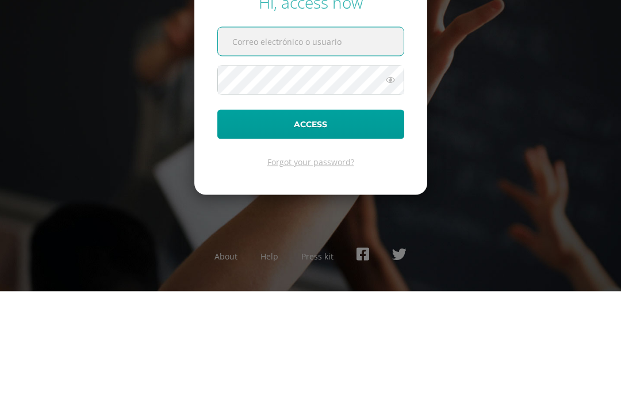
scroll to position [106, 0]
click at [322, 133] on input "text" at bounding box center [311, 147] width 186 height 28
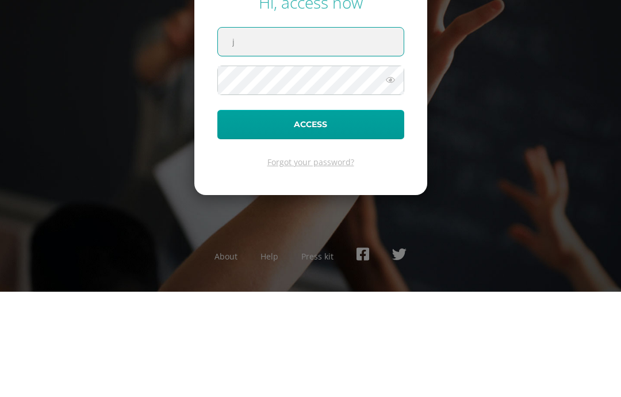
type input "[PERSON_NAME][EMAIL_ADDRESS][DOMAIN_NAME]"
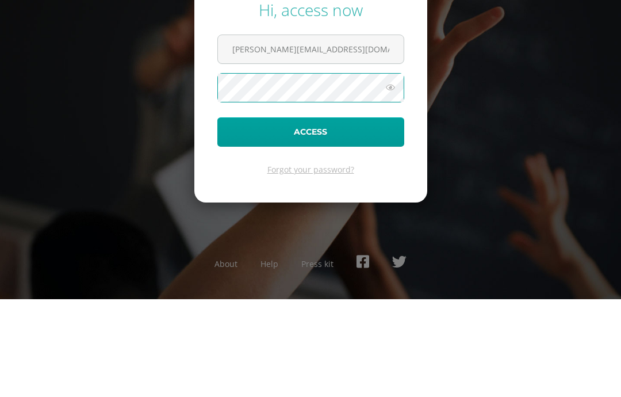
click at [371, 215] on button "Access" at bounding box center [310, 229] width 187 height 29
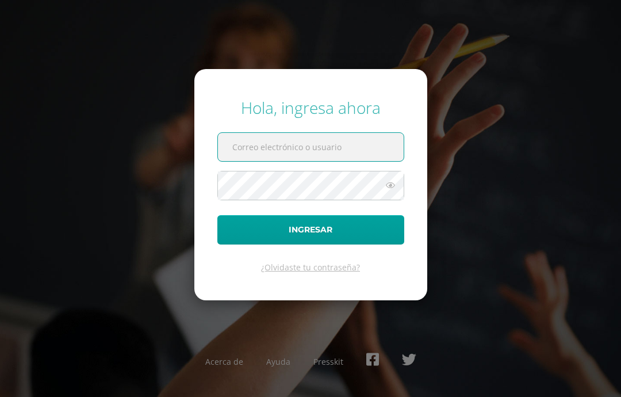
click at [318, 161] on input "text" at bounding box center [311, 147] width 186 height 28
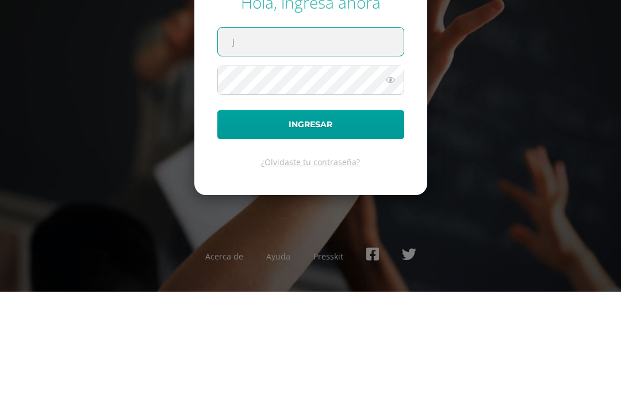
type input "[PERSON_NAME][EMAIL_ADDRESS][DOMAIN_NAME]"
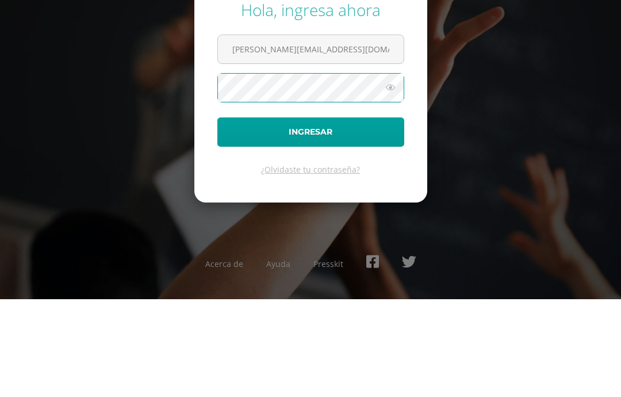
click at [378, 215] on button "Ingresar" at bounding box center [310, 229] width 187 height 29
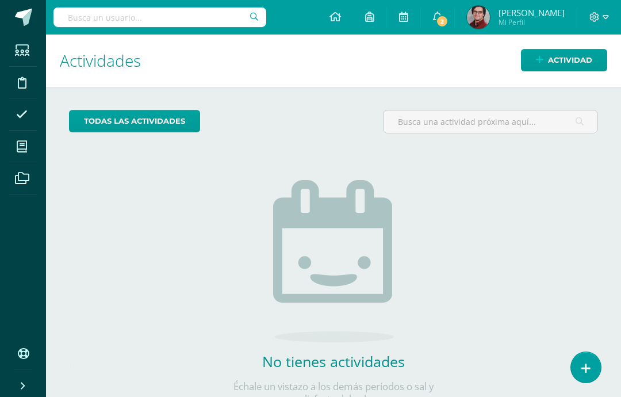
click at [592, 61] on span "Actividad" at bounding box center [570, 59] width 44 height 21
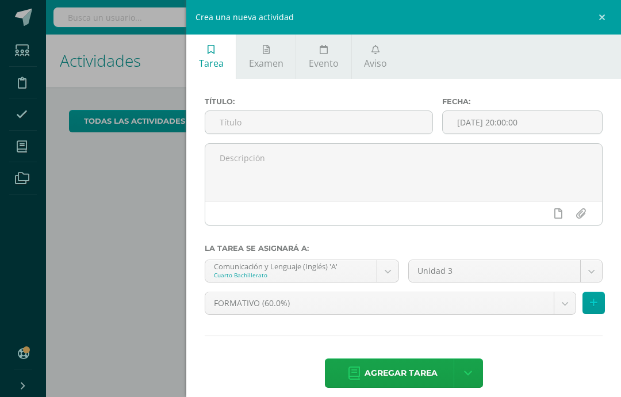
click at [375, 48] on icon at bounding box center [375, 49] width 8 height 9
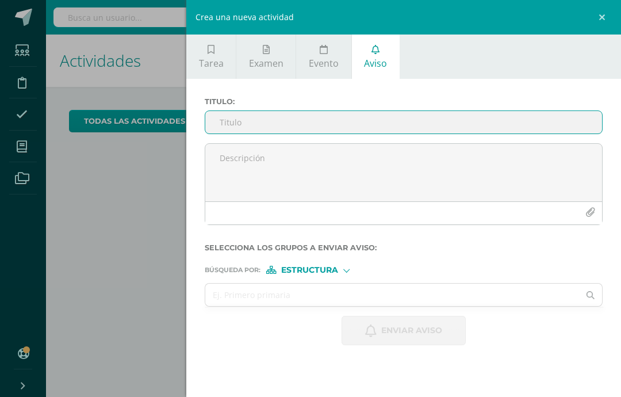
click at [324, 122] on input "Titulo :" at bounding box center [403, 122] width 397 height 22
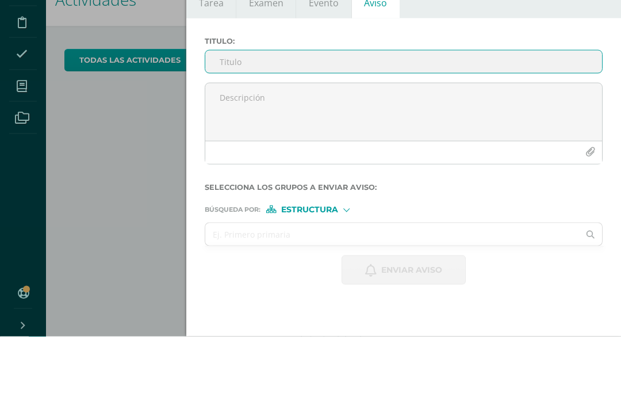
type input "S"
type input "Incumplimiento Horario de Clase"
click at [411, 144] on textarea at bounding box center [403, 172] width 397 height 57
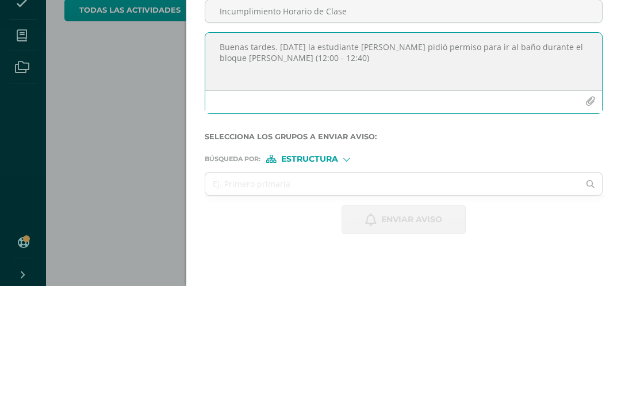
click at [294, 144] on textarea "Buenas tardes. Hoy la estudiante Adriana Chávez pidió permiso para ir al baño d…" at bounding box center [403, 172] width 397 height 57
click at [290, 144] on textarea "Buenas tardes. Hoy la estudiante Adriana Chávez pidió permiso para ir al baño d…" at bounding box center [403, 172] width 397 height 57
click at [293, 144] on textarea "Buenas tardes. Hoy la estudiante Adriana Chávez pidió permiso para ir al baño d…" at bounding box center [403, 172] width 397 height 57
click at [381, 144] on textarea "Buenas tardes. Hoy, durante el bloque de inglés la estudiante Adriana Chávez pi…" at bounding box center [403, 172] width 397 height 57
click at [397, 144] on textarea "Buenas tardes. Hoy, durante el bloque de inglés la estudiante Adriana Chávez pi…" at bounding box center [403, 172] width 397 height 57
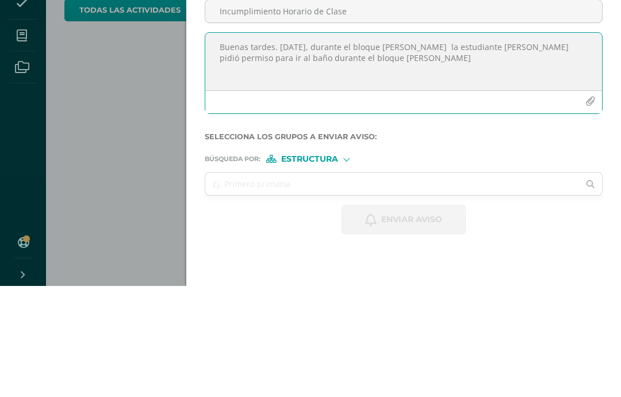
paste textarea "12:00 - 12:40)"
click at [399, 144] on textarea "Buenas tardes. Hoy, durante el bloque de inglés 12:00 - 12:40) la estudiante Ad…" at bounding box center [403, 172] width 397 height 57
click at [454, 144] on textarea "Buenas tardes. Hoy, durante el bloque de inglés (12:00 - 12:40) la estudiante A…" at bounding box center [403, 172] width 397 height 57
click at [485, 144] on textarea "Buenas tardes. Hoy, durante el bloque de inglés (12:00 - 12:40), la estudiante …" at bounding box center [403, 172] width 397 height 57
click at [555, 144] on textarea "Buenas tardes. Hoy, durante el bloque de inglés (12:00 - 12:40), la estudiante …" at bounding box center [403, 172] width 397 height 57
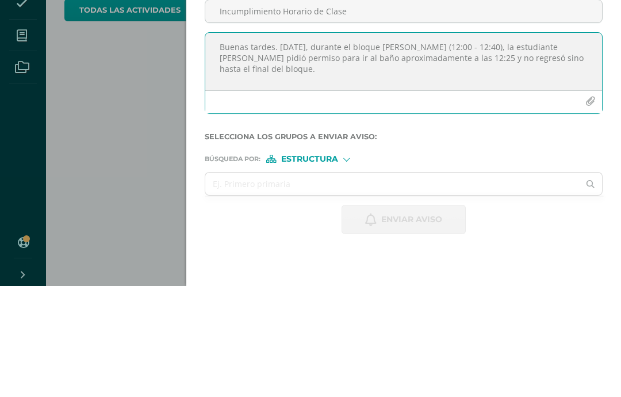
click at [582, 144] on textarea "Buenas tardes. Hoy, durante el bloque de inglés (12:00 - 12:40), la estudiante …" at bounding box center [403, 172] width 397 height 57
click at [593, 144] on textarea "Buenas tardes. Hoy, durante el bloque de inglés (12:00 - 12:40), la estudiante …" at bounding box center [403, 172] width 397 height 57
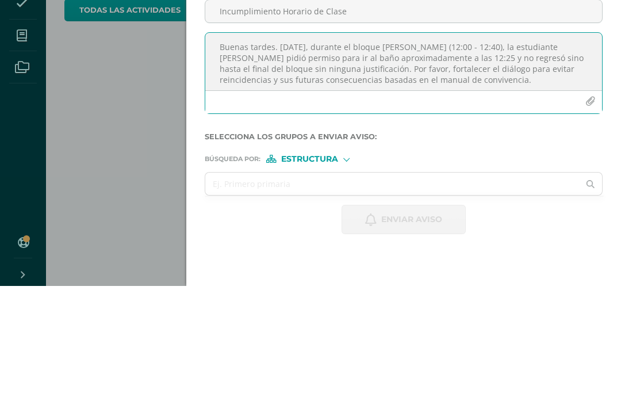
click at [555, 144] on textarea "Buenas tardes. Hoy, durante el bloque de inglés (12:00 - 12:40), la estudiante …" at bounding box center [403, 172] width 397 height 57
click at [459, 144] on textarea "Buenas tardes. Hoy, durante el bloque de inglés (12:00 - 12:40), la estudiante …" at bounding box center [403, 172] width 397 height 57
click at [457, 144] on textarea "Buenas tardes. Hoy, durante el bloque de inglés (12:00 - 12:40), la estudiante …" at bounding box center [403, 172] width 397 height 57
click at [309, 144] on textarea "Buenas tardes. [DATE], durante el bloque [PERSON_NAME] (12:00 - 12:40), la estu…" at bounding box center [403, 172] width 397 height 57
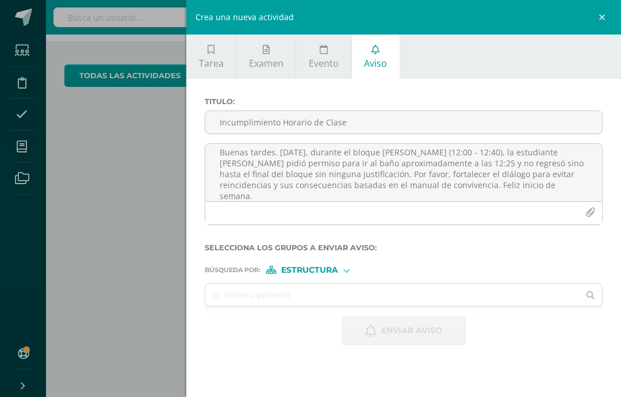
scroll to position [46, 0]
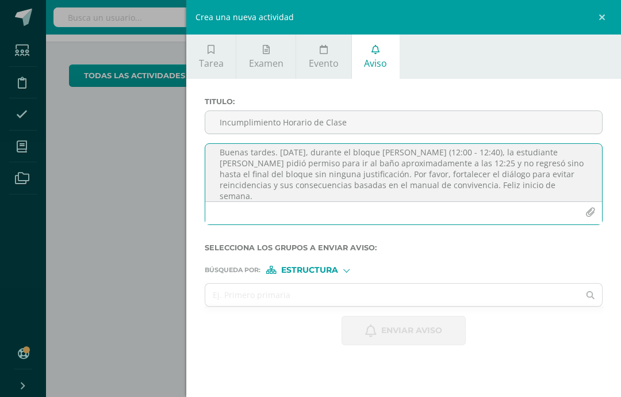
type textarea "Buenas tardes. [DATE], durante el bloque [PERSON_NAME] (12:00 - 12:40), la estu…"
click at [337, 273] on span "Estructura" at bounding box center [309, 270] width 57 height 6
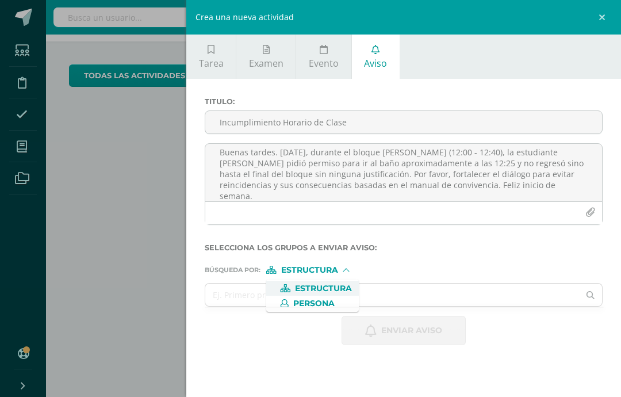
click at [333, 302] on span "Persona" at bounding box center [313, 303] width 41 height 6
click at [374, 297] on input "text" at bounding box center [392, 294] width 374 height 22
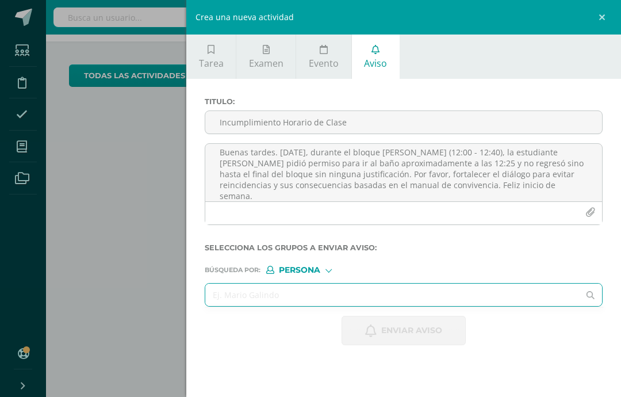
scroll to position [46, 5]
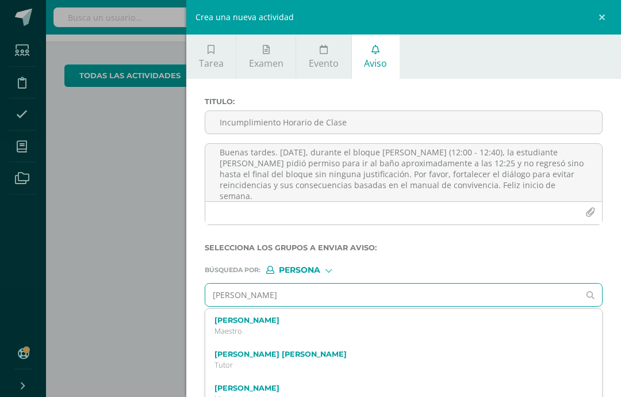
type input "Adriana Sofia"
click at [178, 321] on div "Crea una nueva actividad Tarea Examen Evento Aviso Título: Fecha: 2025-08-11 20…" at bounding box center [310, 198] width 621 height 397
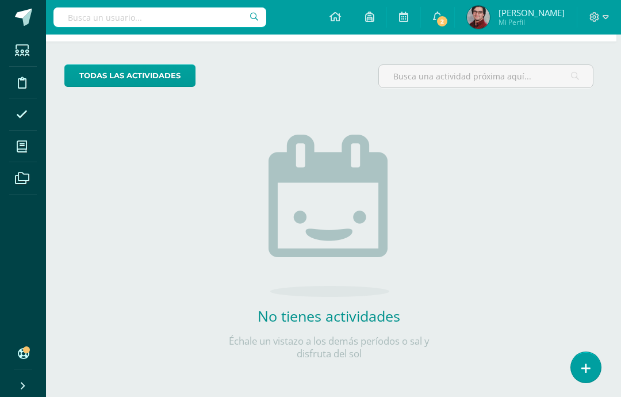
click at [585, 374] on icon at bounding box center [585, 368] width 9 height 12
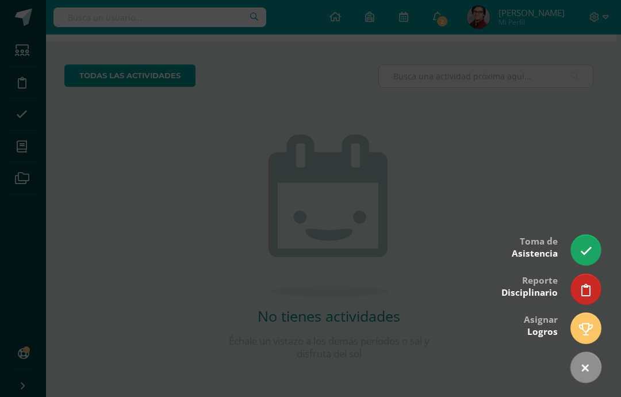
click at [586, 365] on icon at bounding box center [585, 367] width 15 height 15
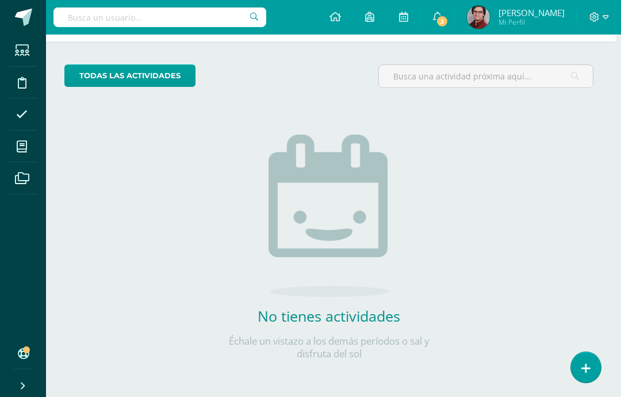
click at [454, 14] on link "2" at bounding box center [437, 17] width 33 height 34
click at [229, 233] on div "No tienes actividades Échale un vistazo a los demás períodos o sal y disfruta d…" at bounding box center [329, 228] width 230 height 263
click at [24, 17] on span at bounding box center [23, 17] width 17 height 17
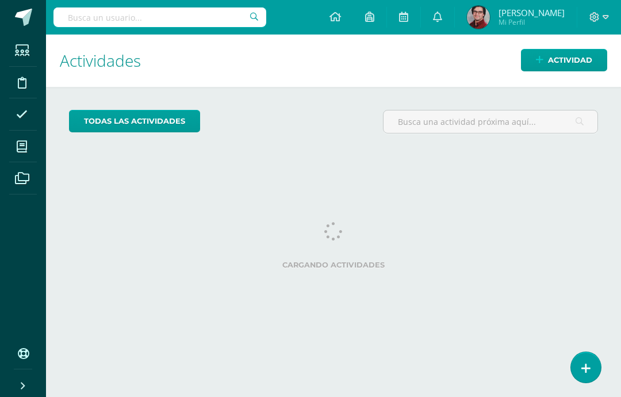
click at [584, 54] on span "Actividad" at bounding box center [570, 59] width 44 height 21
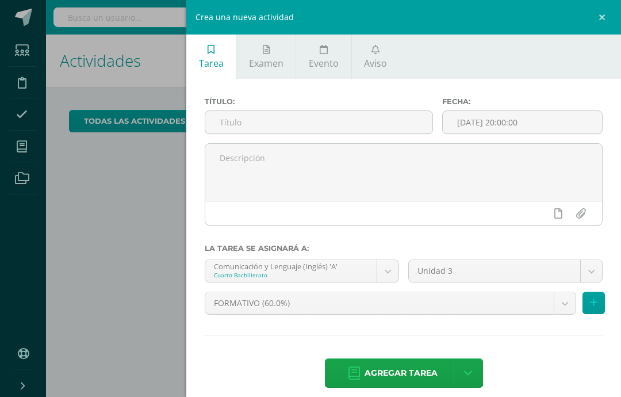
click at [378, 56] on link "Aviso" at bounding box center [376, 56] width 48 height 44
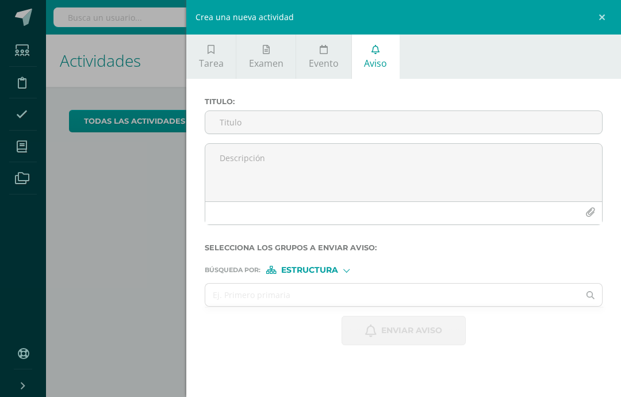
click at [361, 176] on textarea at bounding box center [403, 172] width 397 height 57
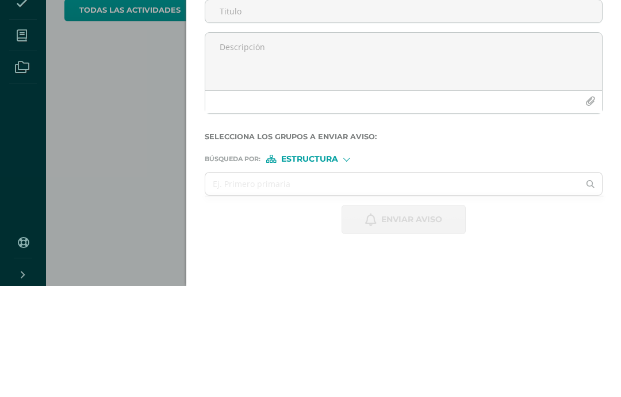
paste textarea "Buenas tardes. Hoy, durante el bloque de inglés (12:00 - 12:40), la estudiante …"
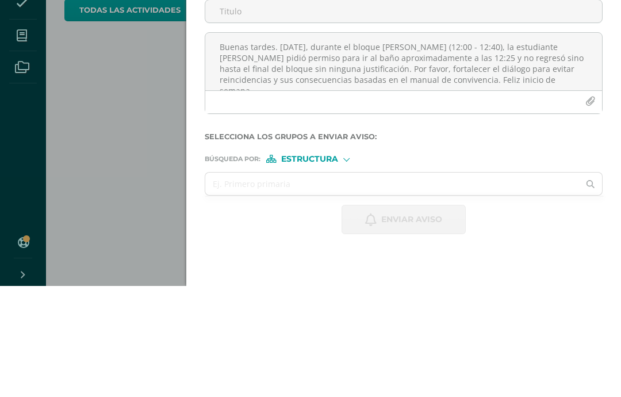
type textarea "Buenas tardes. Hoy, durante el bloque de inglés (12:00 - 12:40), la estudiante …"
click at [317, 111] on input "Titulo :" at bounding box center [403, 122] width 397 height 22
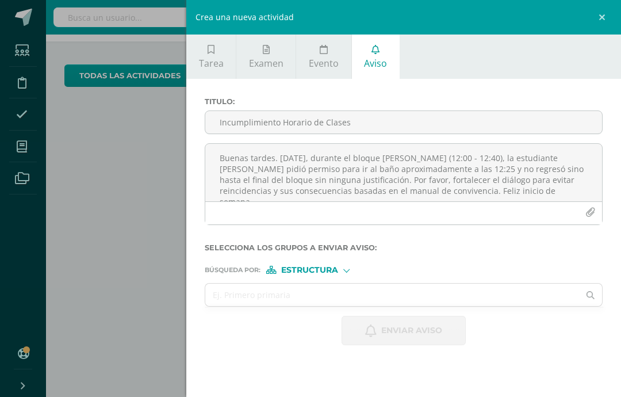
type input "Incumplimiento Horario de Clases"
click at [333, 269] on span "Estructura" at bounding box center [309, 270] width 57 height 6
click at [337, 306] on label "Persona" at bounding box center [312, 303] width 79 height 8
click at [360, 302] on input "text" at bounding box center [392, 294] width 374 height 22
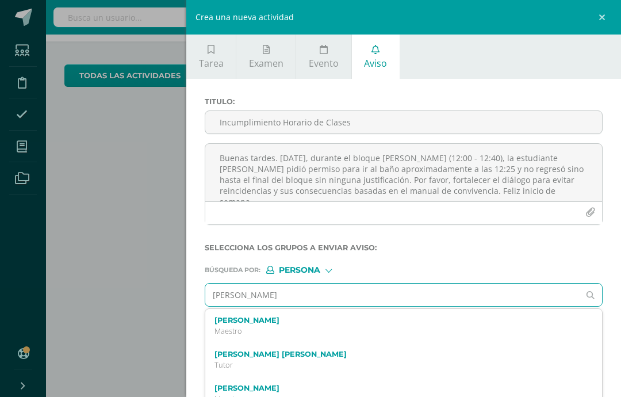
scroll to position [0, 0]
click at [380, 306] on input "Adriana Sofia ch" at bounding box center [392, 294] width 374 height 22
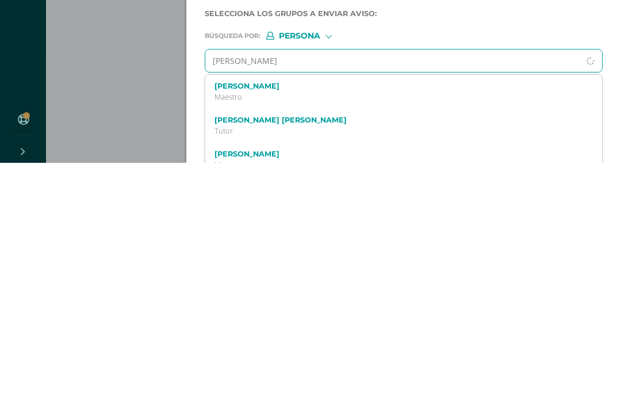
type input "Adriana Sofia"
click at [325, 350] on label "[PERSON_NAME]" at bounding box center [395, 354] width 362 height 9
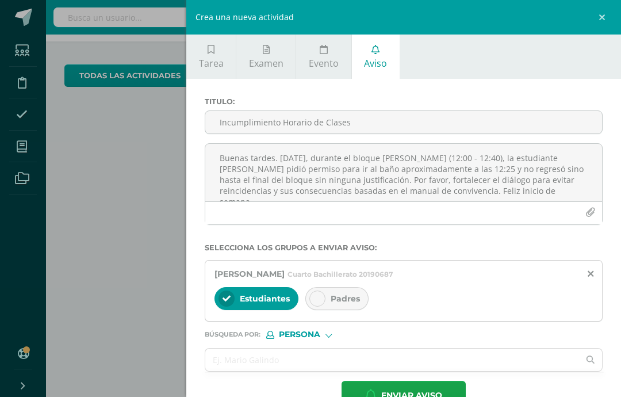
click at [323, 300] on div at bounding box center [317, 298] width 16 height 16
click at [315, 187] on textarea "Buenas tardes. [DATE], durante el bloque [PERSON_NAME] (12:00 - 12:40), la estu…" at bounding box center [403, 172] width 397 height 57
click at [581, 186] on textarea "Buenas tardes. Hoy, durante el bloque de inglés (12:00 - 12:40), la estudiante …" at bounding box center [403, 172] width 397 height 57
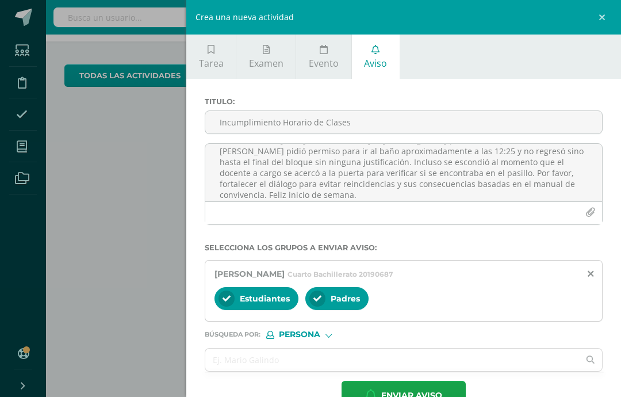
scroll to position [17, 0]
type textarea "Buenas tardes. Hoy, durante el bloque de inglés (12:00 - 12:40), la estudiante …"
click at [327, 337] on div "Persona" at bounding box center [309, 335] width 86 height 8
click at [337, 366] on label "Persona" at bounding box center [312, 368] width 79 height 8
click at [399, 357] on input "text" at bounding box center [392, 359] width 374 height 22
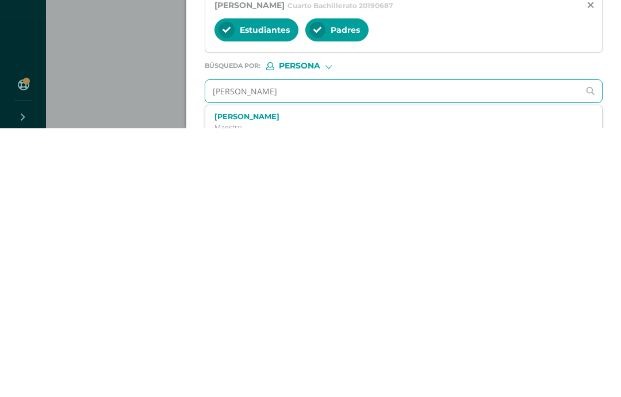
type input "[PERSON_NAME]"
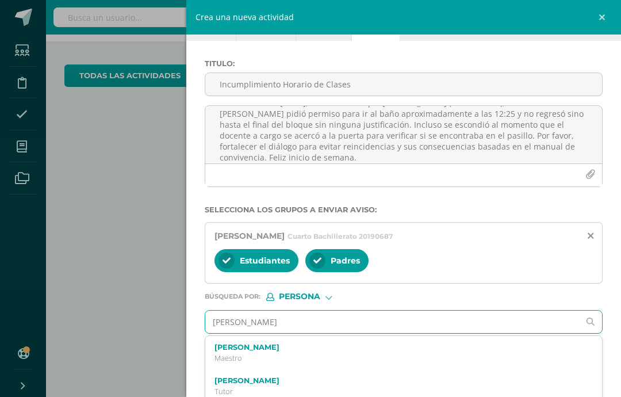
scroll to position [0, 0]
click at [306, 351] on label "[PERSON_NAME]" at bounding box center [395, 347] width 362 height 9
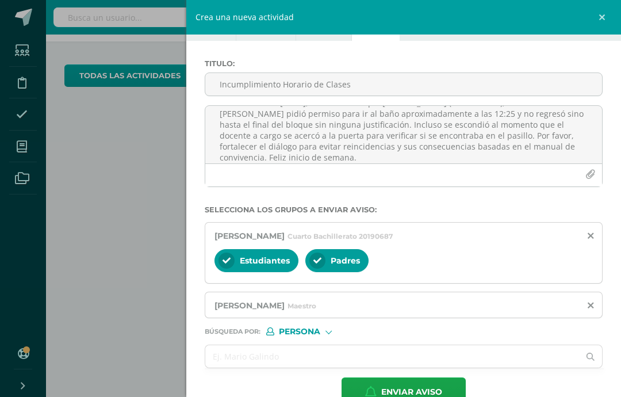
scroll to position [25, 0]
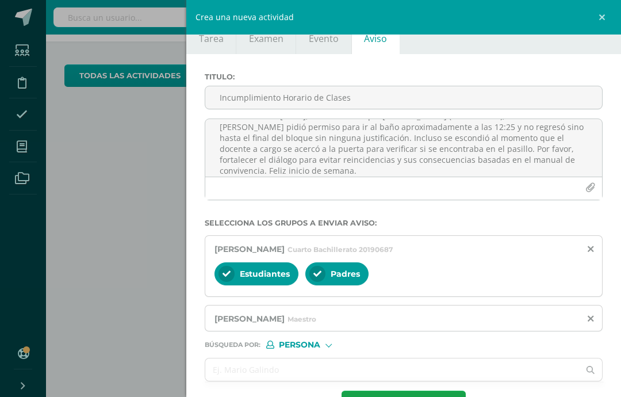
click at [297, 348] on span "Persona" at bounding box center [299, 344] width 41 height 6
click at [176, 316] on div "Crea una nueva actividad Tarea Examen Evento Aviso Título: Fecha: 2025-08-11 20…" at bounding box center [310, 198] width 621 height 397
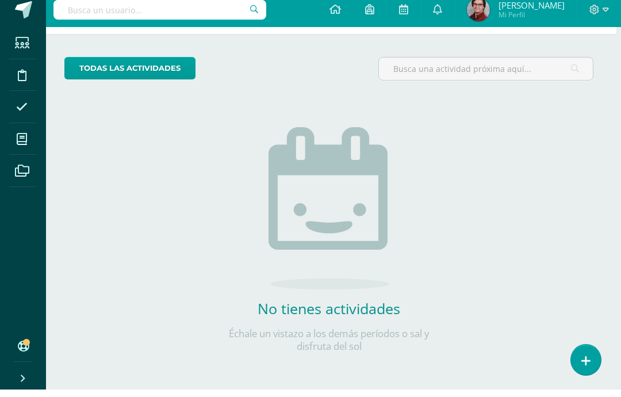
scroll to position [0, 5]
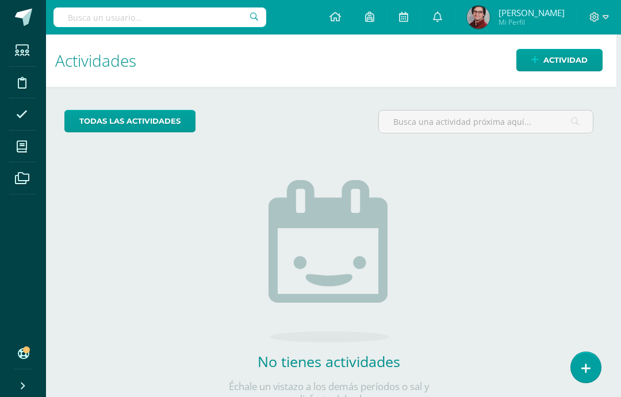
click at [551, 21] on span "Mi Perfil" at bounding box center [531, 22] width 66 height 10
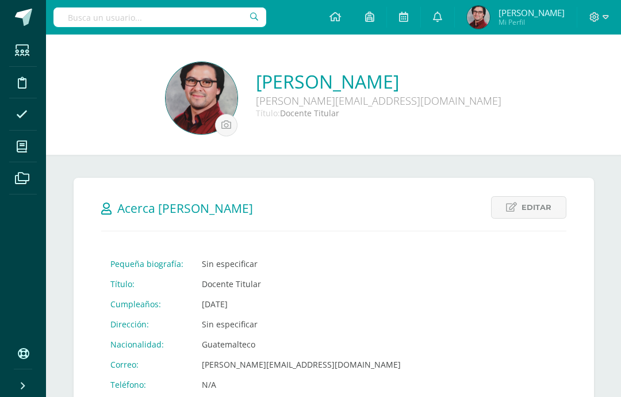
click at [608, 13] on icon at bounding box center [605, 17] width 6 height 10
click at [596, 143] on div "[PERSON_NAME] [PERSON_NAME][EMAIL_ADDRESS][DOMAIN_NAME] Título: Docente Titular" at bounding box center [333, 94] width 575 height 120
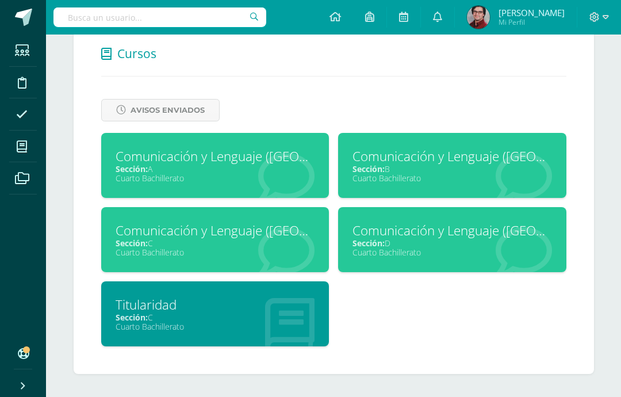
scroll to position [455, 0]
click at [193, 108] on span "Avisos Enviados" at bounding box center [168, 109] width 74 height 21
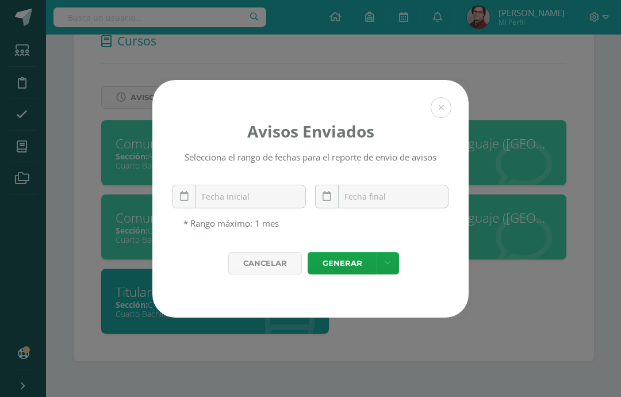
click at [177, 208] on link at bounding box center [184, 197] width 24 height 24
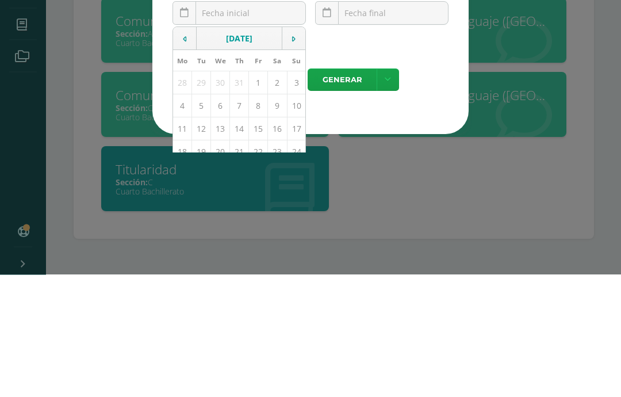
click at [252, 193] on td "1" at bounding box center [258, 204] width 19 height 23
type input "2025-08-01"
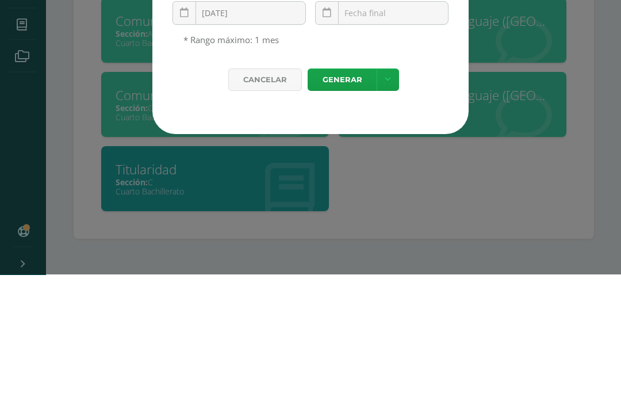
click at [379, 124] on input "text" at bounding box center [382, 135] width 132 height 22
click at [325, 131] on icon at bounding box center [327, 136] width 9 height 10
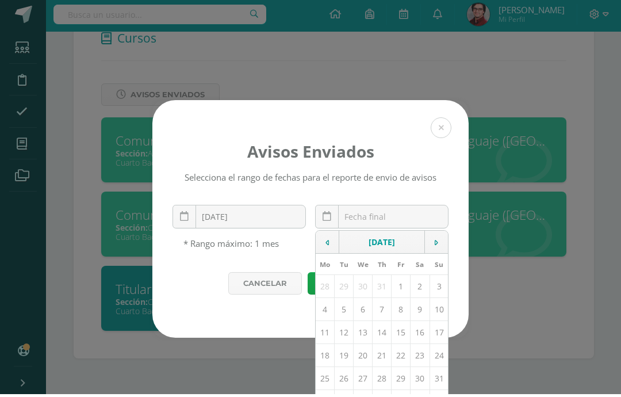
scroll to position [455, 0]
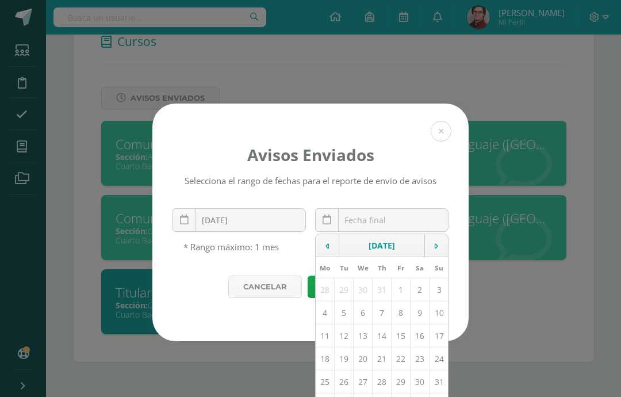
click at [404, 341] on div "Cancelar Generar Descargar como HTML Descargar como PDF Descargar como XLS" at bounding box center [310, 308] width 316 height 66
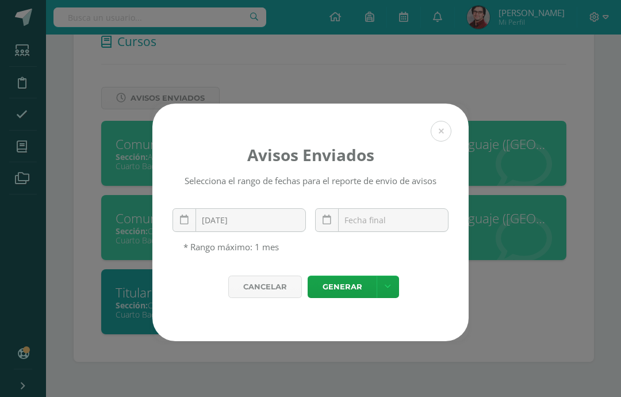
click at [331, 225] on link at bounding box center [327, 220] width 24 height 24
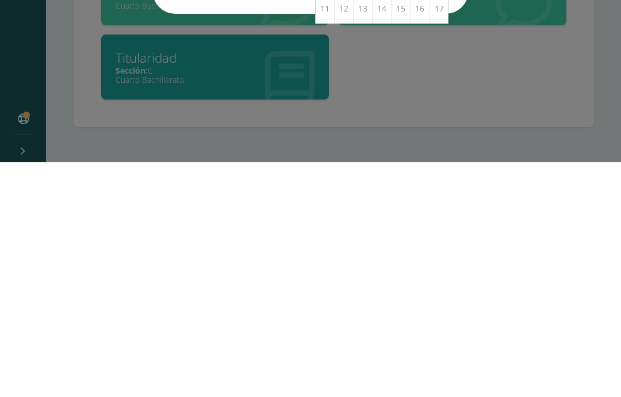
click at [419, 231] on td "16" at bounding box center [419, 242] width 19 height 23
type input "2025-08-16"
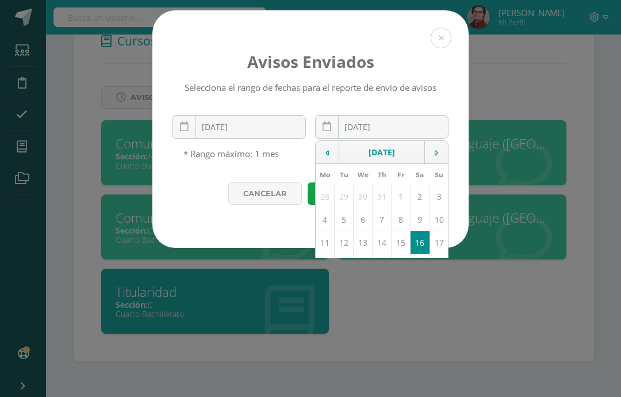
click at [416, 244] on td "16" at bounding box center [419, 242] width 19 height 23
click at [266, 235] on div "Cancelar Generar Descargar como HTML Descargar como PDF Descargar como XLS" at bounding box center [310, 215] width 316 height 66
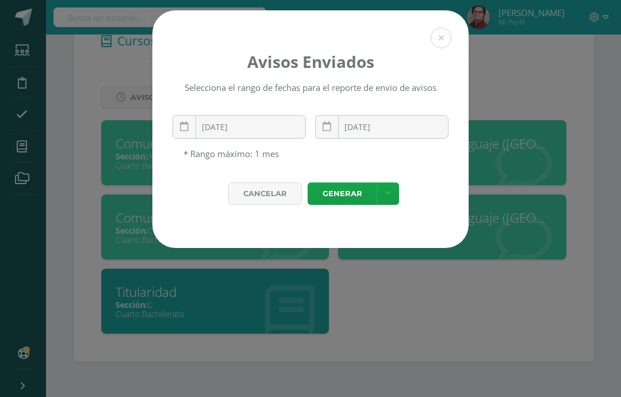
click at [338, 201] on link "Generar" at bounding box center [342, 193] width 69 height 22
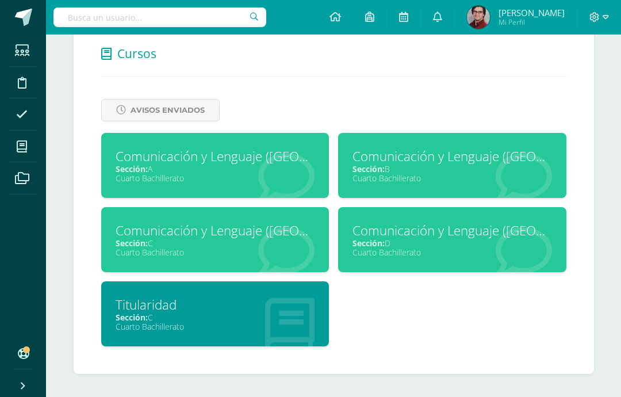
click at [27, 16] on span at bounding box center [23, 17] width 17 height 17
click at [37, 18] on span at bounding box center [63, 18] width 54 height 24
click at [26, 15] on span at bounding box center [23, 17] width 17 height 17
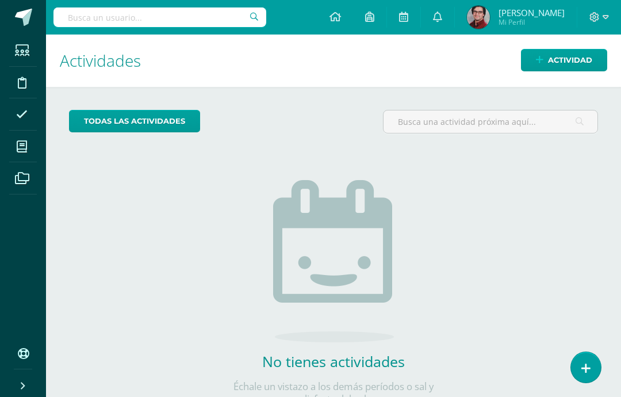
click at [575, 62] on span "Actividad" at bounding box center [570, 59] width 44 height 21
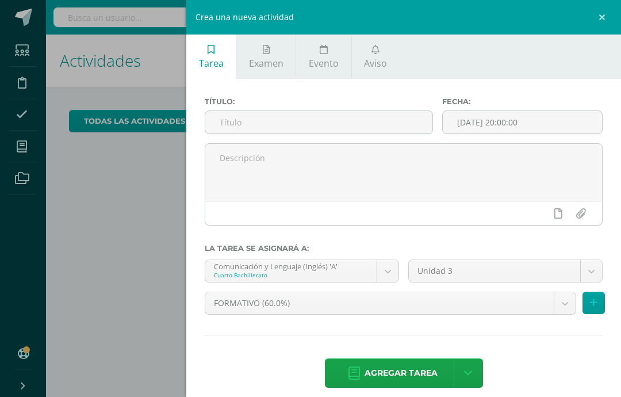
click at [374, 61] on span "Aviso" at bounding box center [375, 63] width 23 height 13
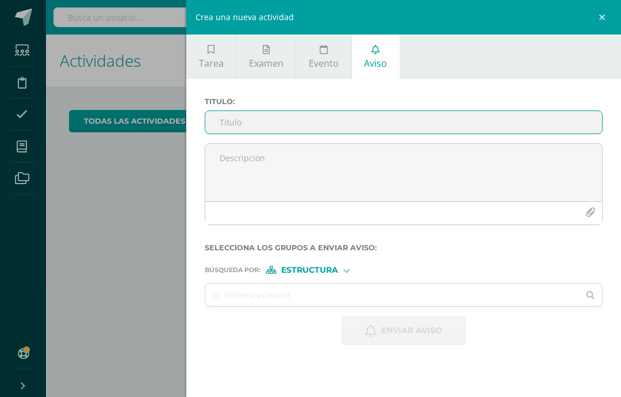
click at [351, 121] on input "Titulo :" at bounding box center [403, 122] width 397 height 22
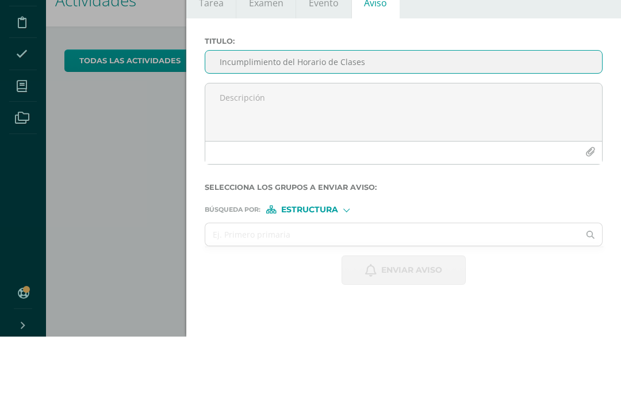
type input "Incumplimiento del Horario de Clases"
click at [392, 144] on textarea at bounding box center [403, 172] width 397 height 57
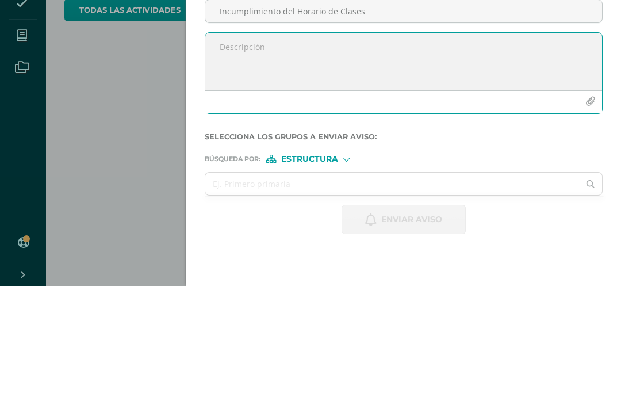
paste textarea "Buenas tardes. [DATE], durante el bloque [PERSON_NAME] (12:00 - 12:40), la estu…"
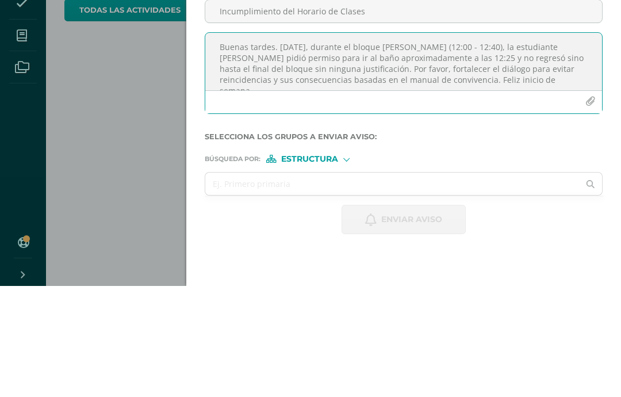
click at [314, 144] on textarea "Buenas tardes. [DATE], durante el bloque [PERSON_NAME] (12:00 - 12:40), la estu…" at bounding box center [403, 172] width 397 height 57
click at [345, 144] on textarea "Buenas tardes. [DATE], durante el bloque [PERSON_NAME] (12:00 - 12:40), la estu…" at bounding box center [403, 172] width 397 height 57
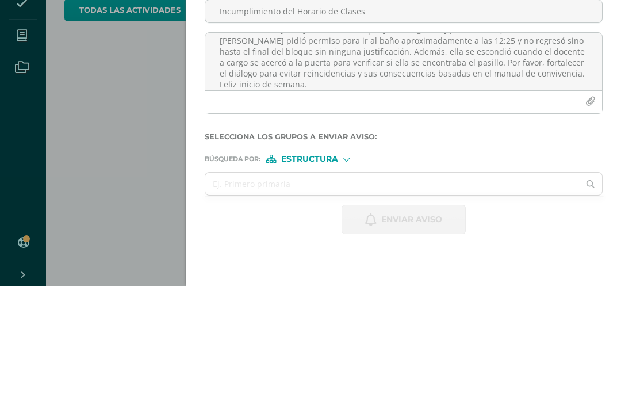
scroll to position [46, 5]
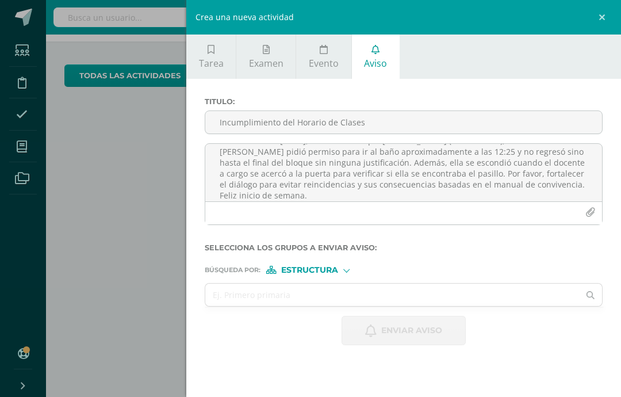
type textarea "Buenas tardes. [DATE], durante el bloque [PERSON_NAME] (12:00 - 12:40), la estu…"
click at [337, 270] on span "Estructura" at bounding box center [309, 270] width 57 height 6
click at [329, 306] on span "Persona" at bounding box center [313, 303] width 41 height 6
click at [272, 294] on input "text" at bounding box center [392, 294] width 374 height 22
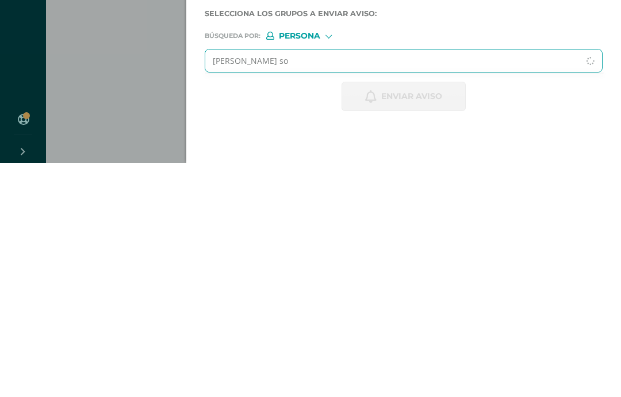
type input "[PERSON_NAME]"
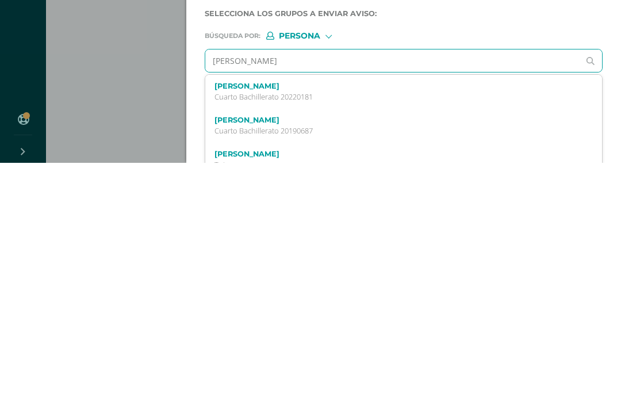
click at [332, 350] on label "[PERSON_NAME]" at bounding box center [395, 354] width 362 height 9
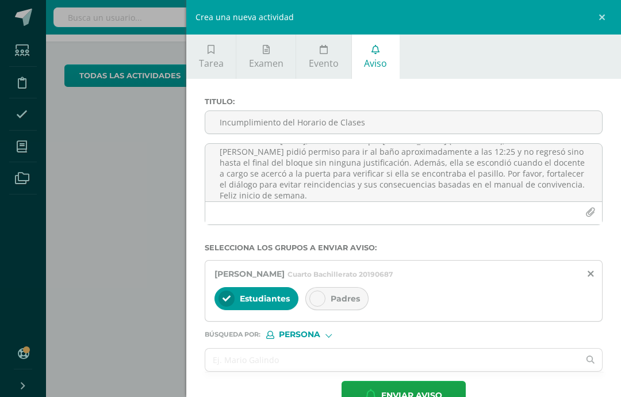
click at [340, 302] on span "Padres" at bounding box center [345, 298] width 29 height 10
click at [306, 360] on input "text" at bounding box center [392, 359] width 374 height 22
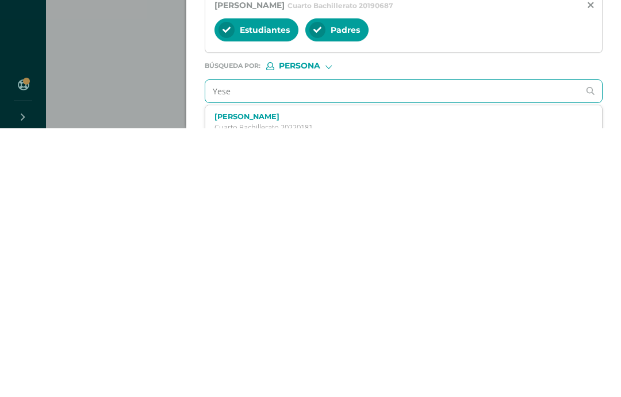
type input "[PERSON_NAME]"
click at [326, 381] on label "[PERSON_NAME]" at bounding box center [395, 385] width 362 height 9
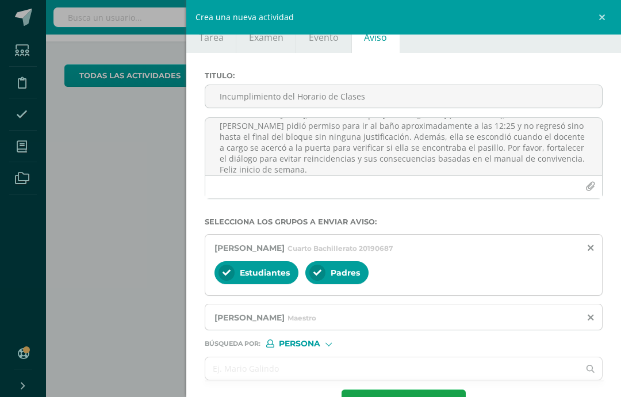
scroll to position [25, 0]
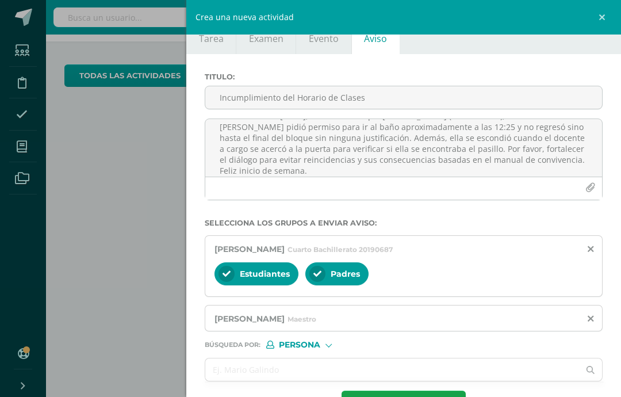
click at [320, 369] on input "text" at bounding box center [392, 369] width 374 height 22
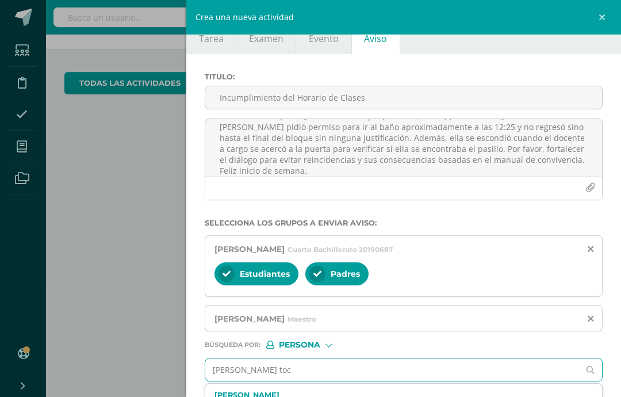
scroll to position [46, 5]
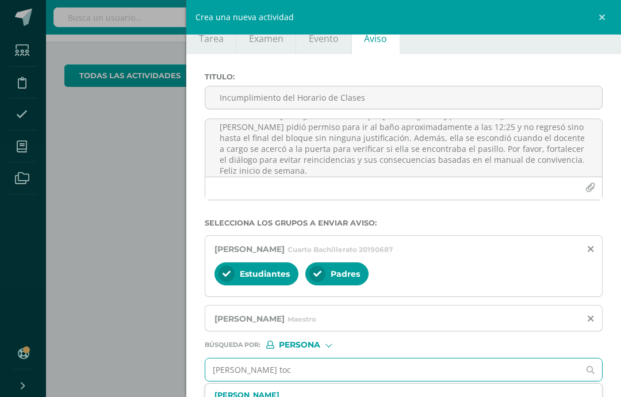
type input "[PERSON_NAME] toc"
click at [479, 267] on div "Estudiantes Padres" at bounding box center [403, 275] width 378 height 28
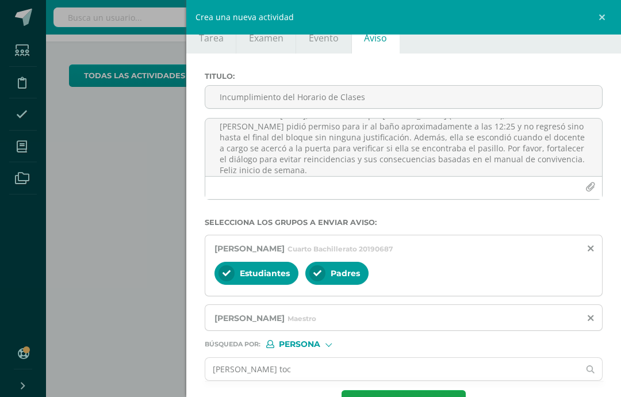
scroll to position [25, 0]
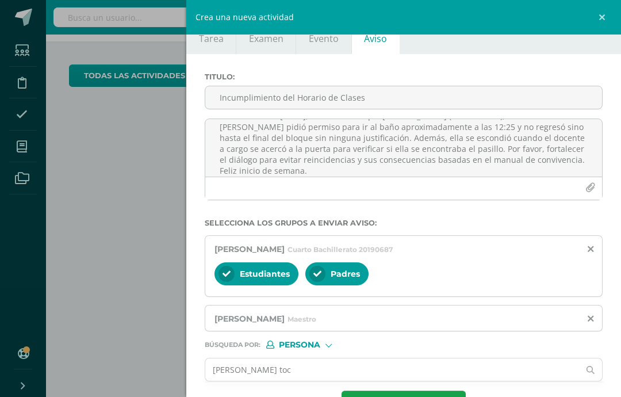
click at [396, 375] on input "[PERSON_NAME] toc" at bounding box center [392, 369] width 374 height 22
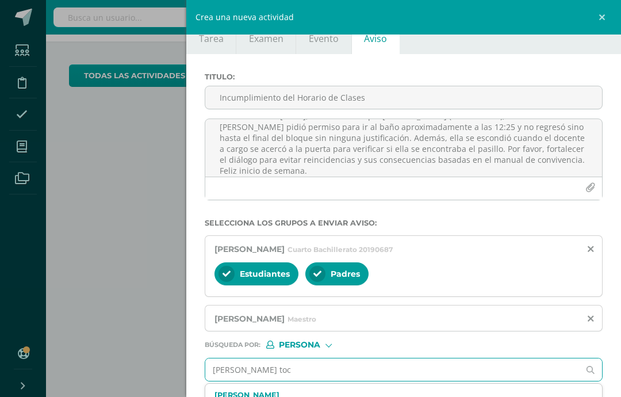
scroll to position [46, 5]
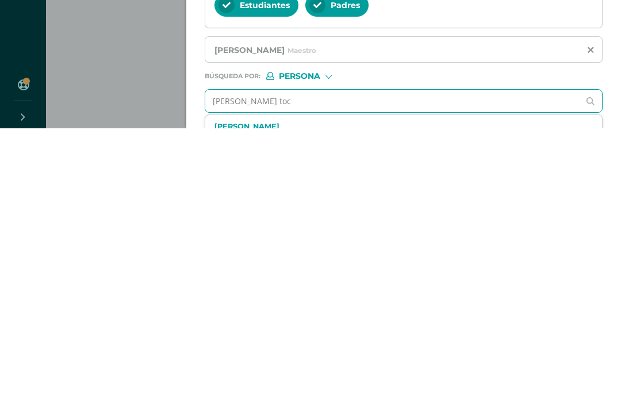
click at [297, 383] on div "[PERSON_NAME] Toc Maestro" at bounding box center [403, 400] width 397 height 34
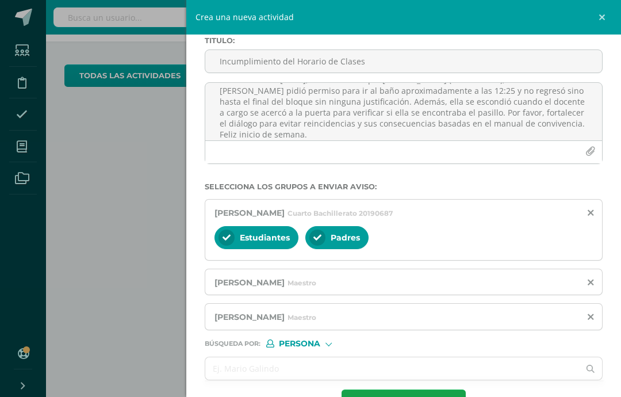
scroll to position [60, 0]
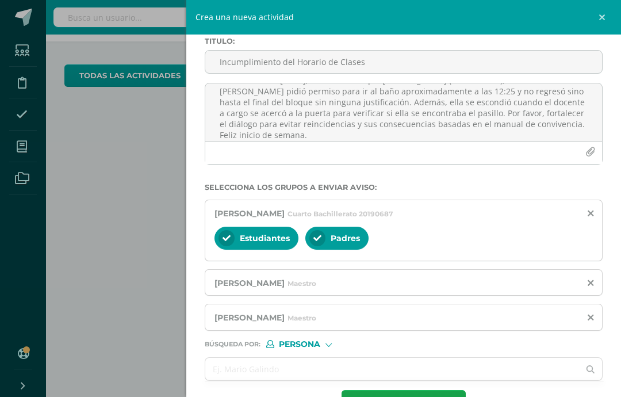
click at [419, 393] on form "Titulo : Incumplimiento del Horario de Clases Buenas tardes. [DATE], durante el…" at bounding box center [404, 228] width 398 height 382
click at [410, 393] on form "Titulo : Incumplimiento del Horario de Clases Buenas tardes. [DATE], durante el…" at bounding box center [404, 228] width 398 height 382
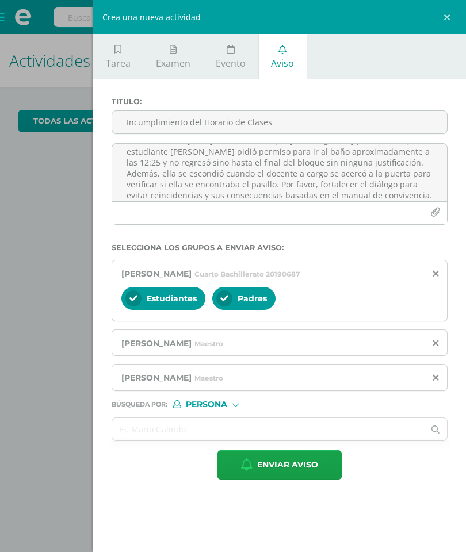
scroll to position [0, 0]
click at [303, 396] on span "Enviar aviso" at bounding box center [287, 465] width 61 height 28
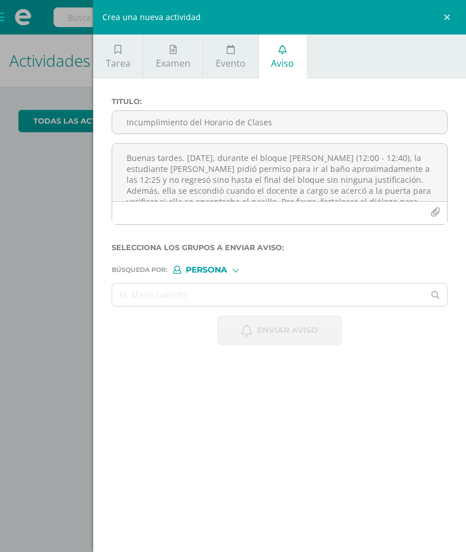
click at [239, 126] on input "Incumplimiento del Horario de Clases" at bounding box center [279, 122] width 335 height 22
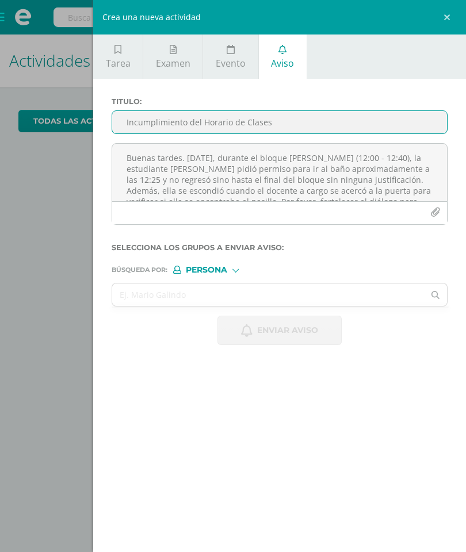
type input "Incumplimiento del Horario de Clases"
click at [367, 178] on textarea "Buenas tardes. [DATE], durante el bloque [PERSON_NAME] (12:00 - 12:40), la estu…" at bounding box center [279, 172] width 335 height 57
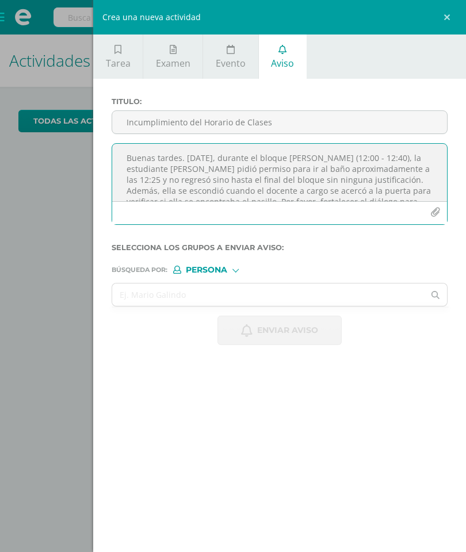
click at [231, 170] on textarea "Buenas tardes. [DATE], durante el bloque [PERSON_NAME] (12:00 - 12:40), la estu…" at bounding box center [279, 172] width 335 height 57
paste textarea
click at [143, 170] on textarea "Buenas tardes. [DATE], durante el bloque [PERSON_NAME] (12:00 - 12:40), la estu…" at bounding box center [279, 172] width 335 height 57
click at [142, 174] on textarea "Buenas tardes. [DATE], durante el bloque [PERSON_NAME] (12:00 - 12:40), la estu…" at bounding box center [279, 172] width 335 height 57
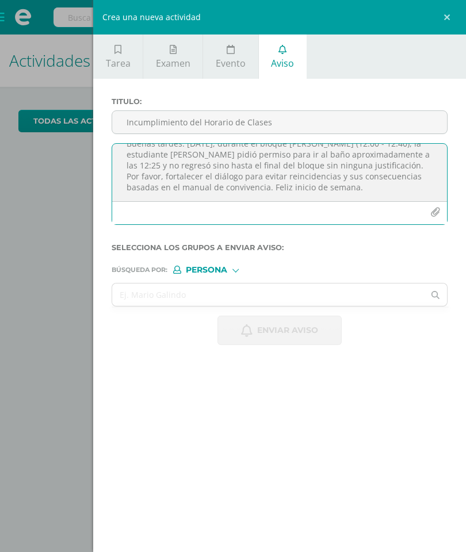
scroll to position [17, 0]
type textarea "Buenas tardes. [DATE], durante el bloque [PERSON_NAME] (12:00 - 12:40), la estu…"
click at [224, 273] on span "Persona" at bounding box center [206, 270] width 41 height 6
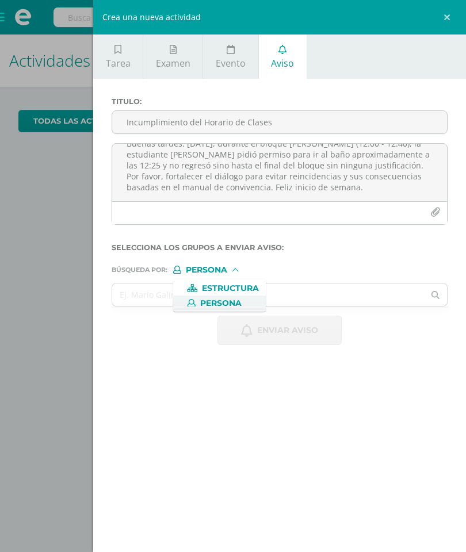
click at [333, 301] on input "text" at bounding box center [268, 294] width 312 height 22
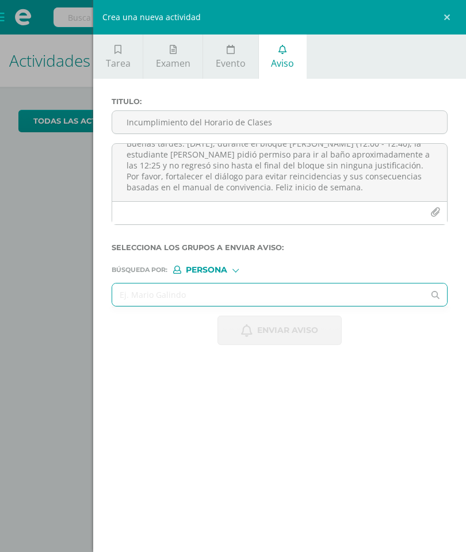
click at [329, 299] on input "text" at bounding box center [268, 294] width 312 height 22
click at [371, 295] on input "[PERSON_NAME]" at bounding box center [268, 294] width 312 height 22
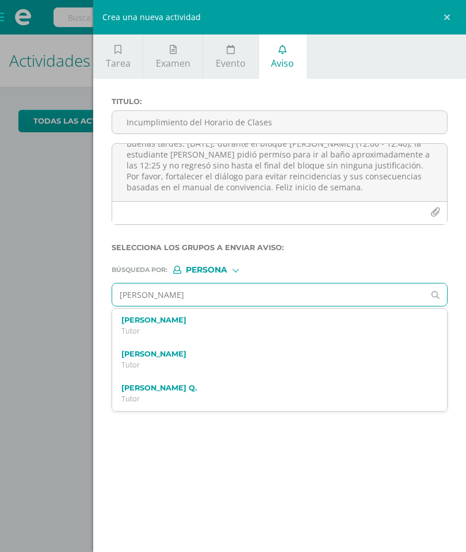
type input "[PERSON_NAME]"
click at [236, 323] on label "[PERSON_NAME]" at bounding box center [272, 320] width 302 height 9
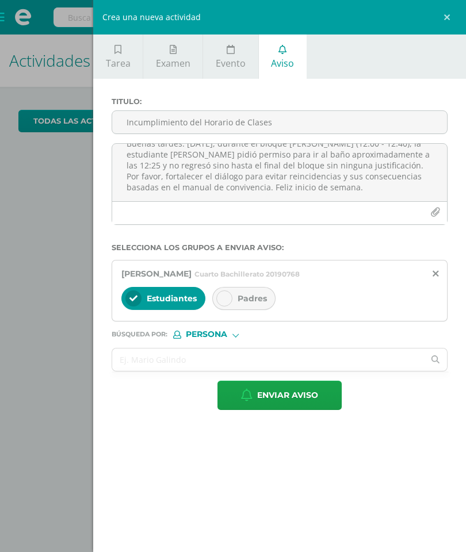
click at [233, 299] on div "Padres" at bounding box center [243, 298] width 63 height 23
click at [212, 365] on input "text" at bounding box center [268, 359] width 312 height 22
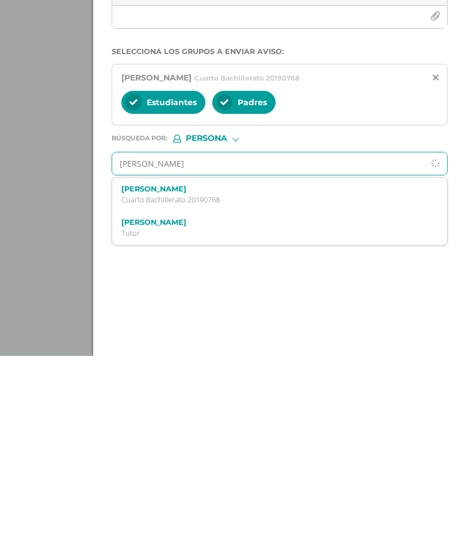
type input "[PERSON_NAME]"
click at [205, 391] on p "Maestro" at bounding box center [272, 396] width 302 height 10
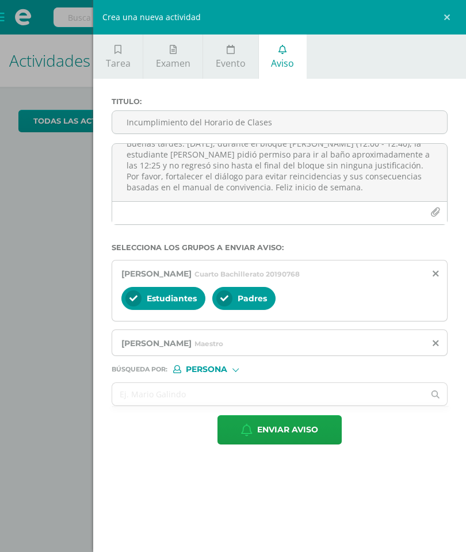
click at [222, 396] on input "text" at bounding box center [268, 394] width 312 height 22
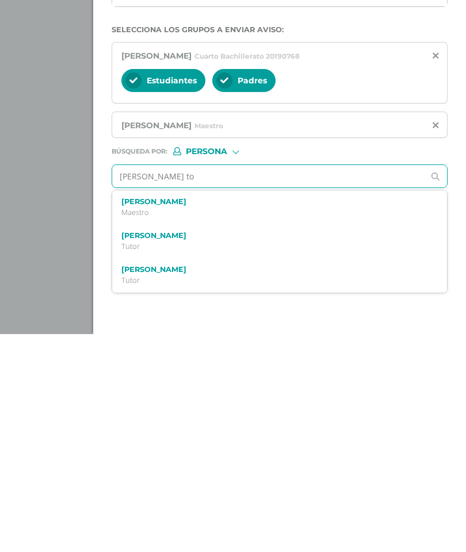
type input "[PERSON_NAME] toc"
click at [210, 396] on p "Maestro" at bounding box center [272, 430] width 302 height 10
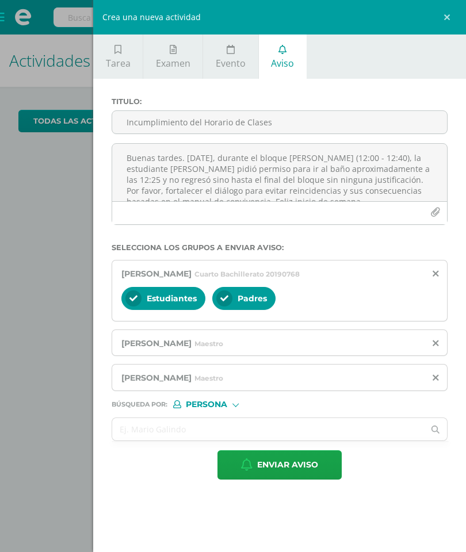
scroll to position [0, 0]
click at [298, 396] on span "Enviar aviso" at bounding box center [287, 465] width 61 height 28
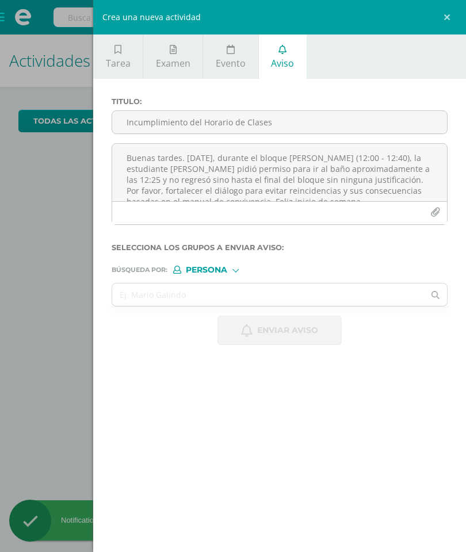
click at [235, 121] on input "Incumplimiento del Horario de Clases" at bounding box center [279, 122] width 335 height 22
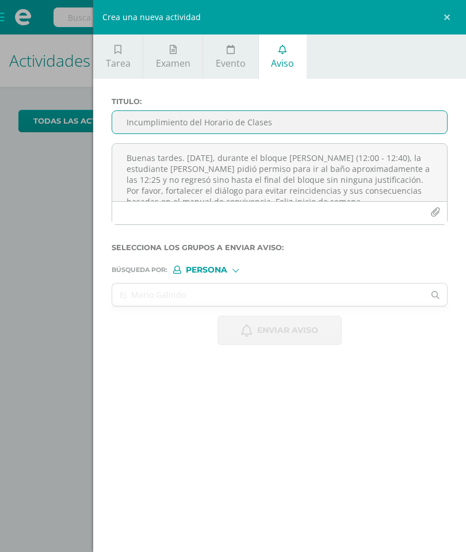
type input "Incumplimiento del Horario de Clases"
click at [312, 180] on textarea "Buenas tardes. [DATE], durante el bloque [PERSON_NAME] (12:00 - 12:40), la estu…" at bounding box center [279, 172] width 335 height 57
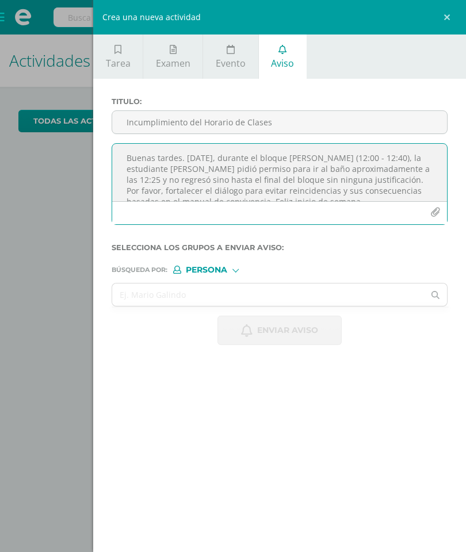
paste textarea "[PERSON_NAME]"
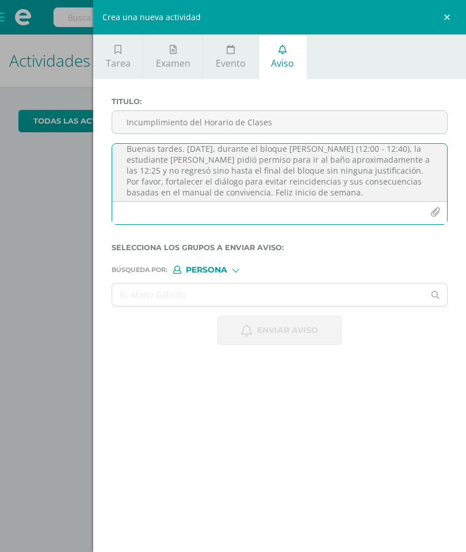
scroll to position [3, 0]
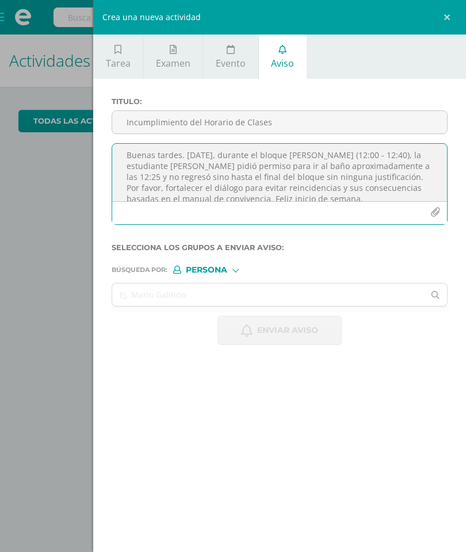
click at [369, 159] on textarea "Buenas tardes. [DATE], durante el bloque [PERSON_NAME] (12:00 - 12:40), la estu…" at bounding box center [279, 172] width 335 height 57
click at [370, 158] on textarea "Buenas tardes. [DATE], durante el bloque [PERSON_NAME] (12:00 - 12:40), la estu…" at bounding box center [279, 172] width 335 height 57
click at [146, 171] on textarea "Buenas tardes. [DATE], durante el bloque [PERSON_NAME] (12:00 - 12:40), el estu…" at bounding box center [279, 172] width 335 height 57
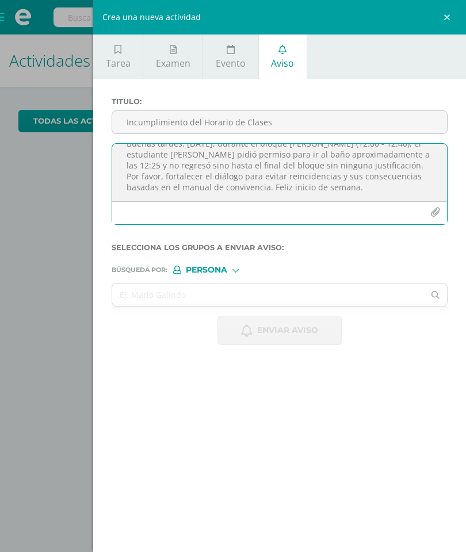
scroll to position [17, 0]
type textarea "Buenas tardes. [DATE], durante el bloque [PERSON_NAME] (12:00 - 12:40), el estu…"
click at [222, 297] on input "text" at bounding box center [268, 294] width 312 height 22
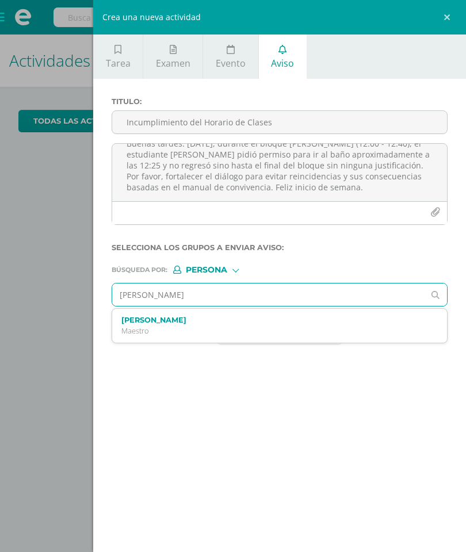
type input "[PERSON_NAME]"
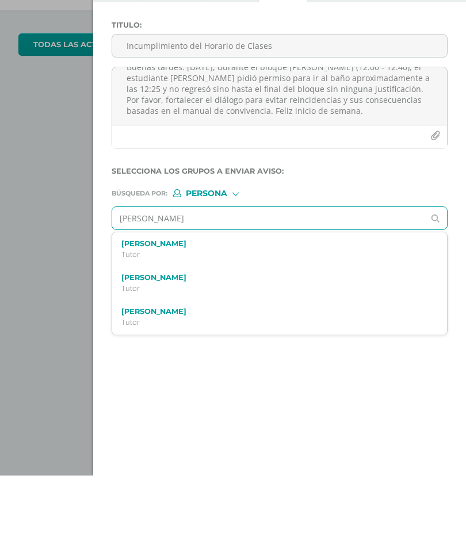
click at [229, 350] on label "[PERSON_NAME]" at bounding box center [272, 354] width 302 height 9
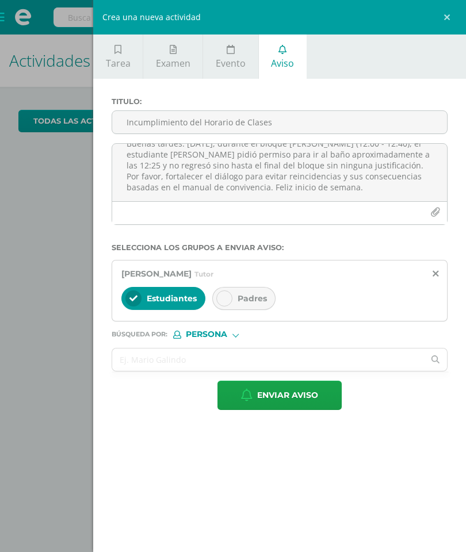
click at [250, 309] on div "Padres" at bounding box center [243, 298] width 63 height 23
click at [245, 362] on input "text" at bounding box center [268, 359] width 312 height 22
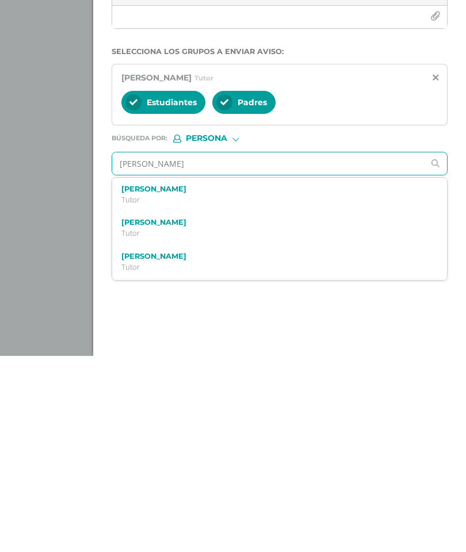
type input "[PERSON_NAME]"
click at [251, 381] on label "[PERSON_NAME]" at bounding box center [272, 385] width 302 height 9
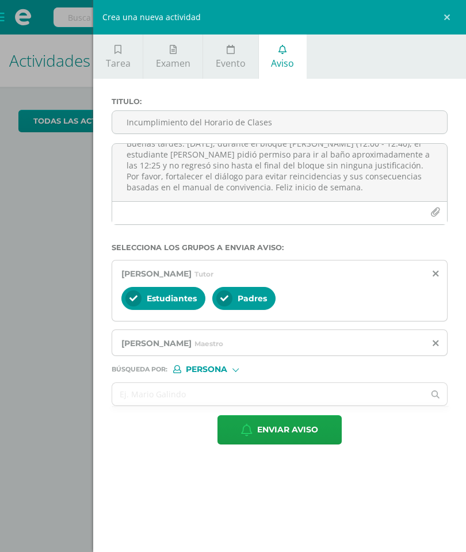
click at [289, 396] on input "text" at bounding box center [268, 394] width 312 height 22
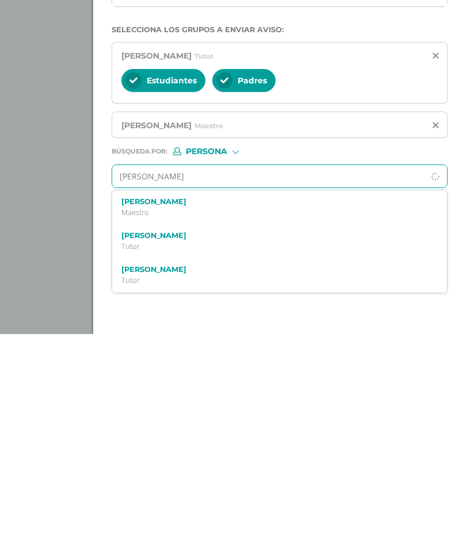
type input "[PERSON_NAME]"
click at [218, 396] on div "[PERSON_NAME] Toc Maestro" at bounding box center [272, 425] width 302 height 20
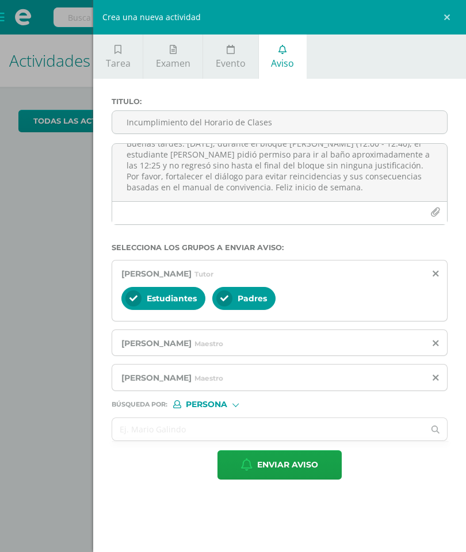
click at [275, 396] on span "Enviar aviso" at bounding box center [287, 465] width 61 height 28
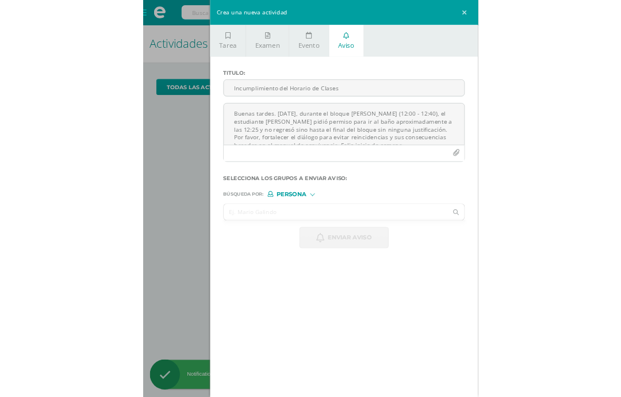
scroll to position [46, 0]
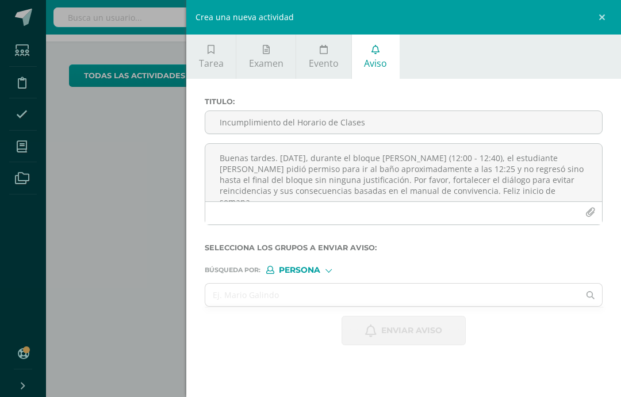
click at [601, 20] on link at bounding box center [603, 17] width 34 height 34
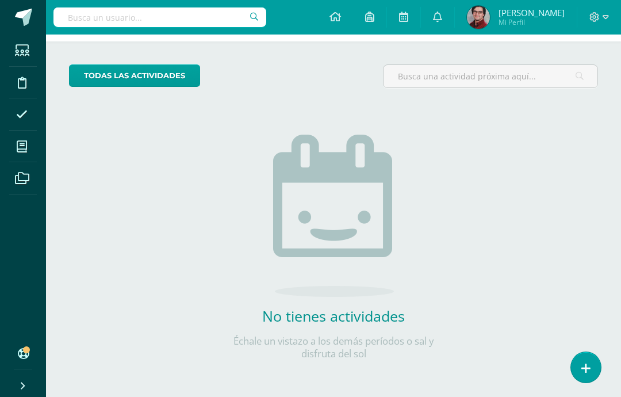
scroll to position [0, 0]
